Goal: Transaction & Acquisition: Purchase product/service

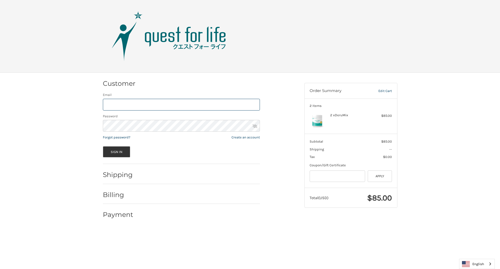
click at [181, 104] on input "Email" at bounding box center [181, 105] width 157 height 12
type input "**********"
click at [116, 152] on button "Sign In" at bounding box center [117, 151] width 28 height 11
